Goal: Information Seeking & Learning: Learn about a topic

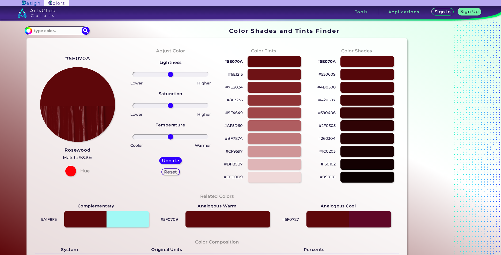
click at [368, 114] on div at bounding box center [367, 112] width 54 height 11
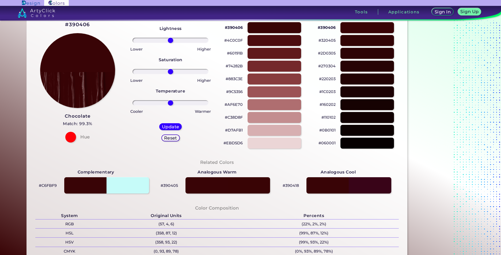
scroll to position [27, 0]
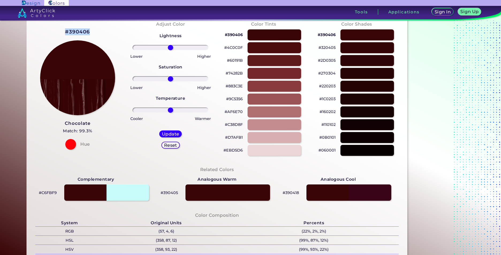
drag, startPoint x: 62, startPoint y: 32, endPoint x: 108, endPoint y: 32, distance: 46.3
click at [108, 32] on div "#390406 Chocolate Match: 99.3% Hue" at bounding box center [77, 88] width 93 height 145
drag, startPoint x: 108, startPoint y: 32, endPoint x: 76, endPoint y: 32, distance: 31.8
copy div "#390406"
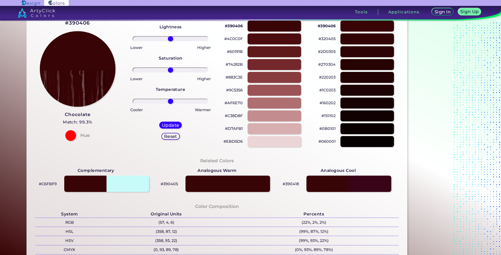
scroll to position [0, 0]
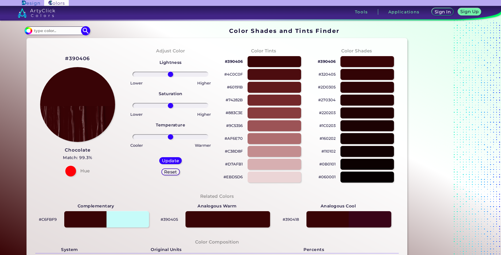
click at [25, 30] on input "#390406" at bounding box center [27, 30] width 7 height 7
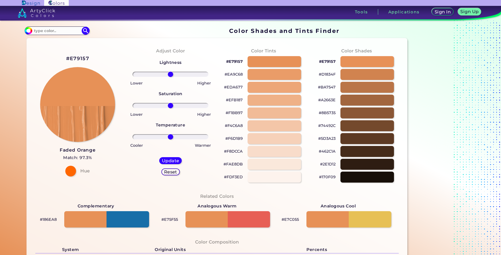
click at [122, 111] on div "#E79157 Faded Orange Match: 97.3% Hue" at bounding box center [77, 115] width 93 height 145
drag, startPoint x: 64, startPoint y: 57, endPoint x: 88, endPoint y: 61, distance: 24.8
click at [88, 61] on div "#E79157 Faded Orange Match: 97.3% Hue" at bounding box center [77, 115] width 93 height 145
drag, startPoint x: 88, startPoint y: 61, endPoint x: 78, endPoint y: 58, distance: 11.3
copy h2 "#E79157"
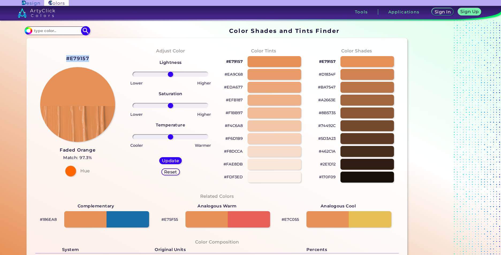
click at [29, 33] on img at bounding box center [28, 31] width 8 height 8
click at [28, 32] on input "#e79157" at bounding box center [27, 30] width 7 height 7
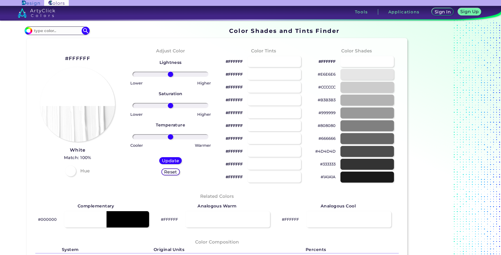
type input "#ffffff"
click at [117, 58] on div "#FFFFFF White Match: 100% Hue" at bounding box center [77, 115] width 93 height 145
drag, startPoint x: 223, startPoint y: 61, endPoint x: 241, endPoint y: 62, distance: 18.2
click at [241, 62] on div "#FFFFFF" at bounding box center [263, 61] width 84 height 13
copy p "#FFFFFF"
